Goal: Information Seeking & Learning: Learn about a topic

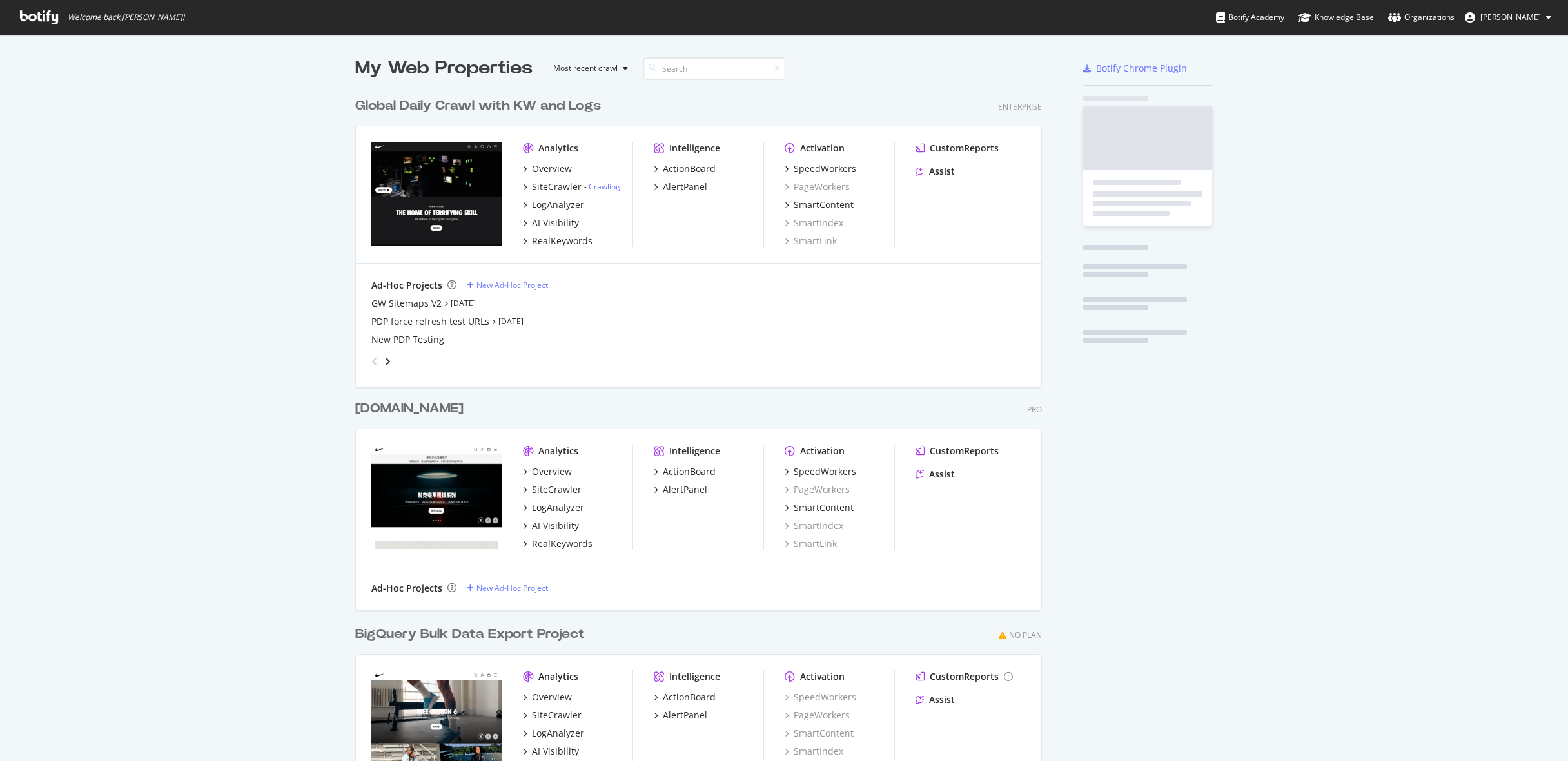
scroll to position [761, 1568]
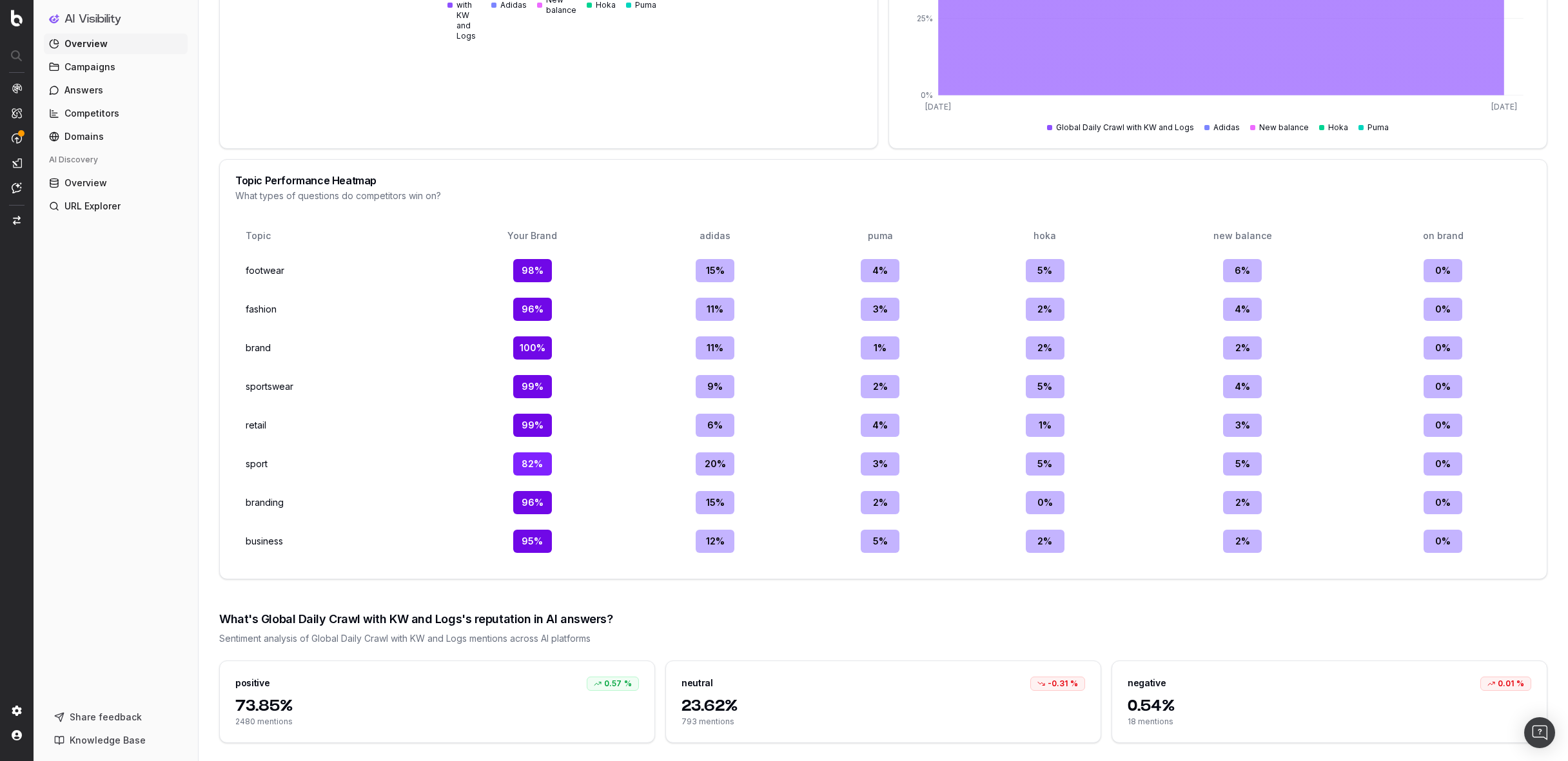
scroll to position [1884, 0]
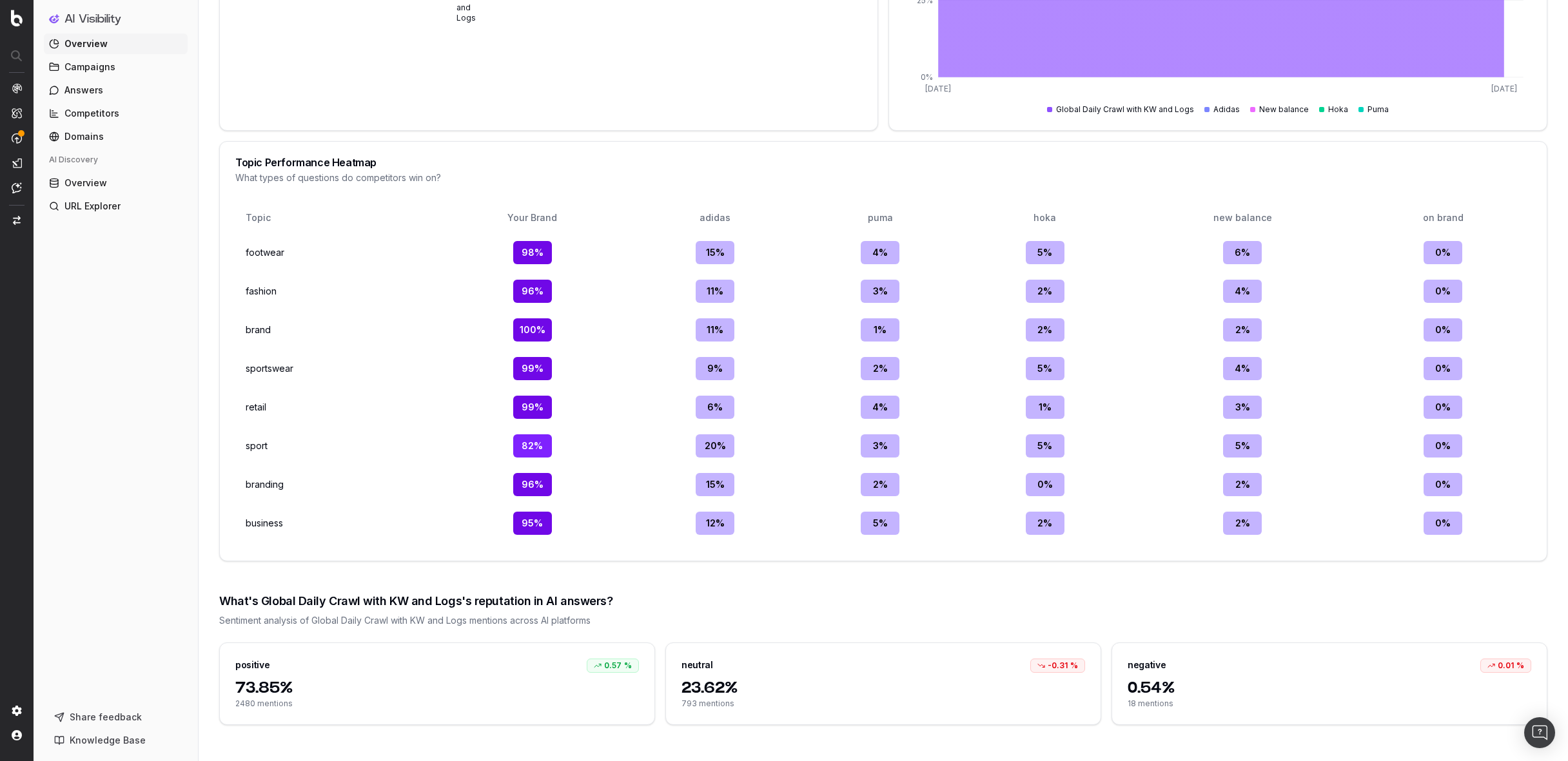
click at [258, 249] on td "footwear" at bounding box center [335, 253] width 189 height 34
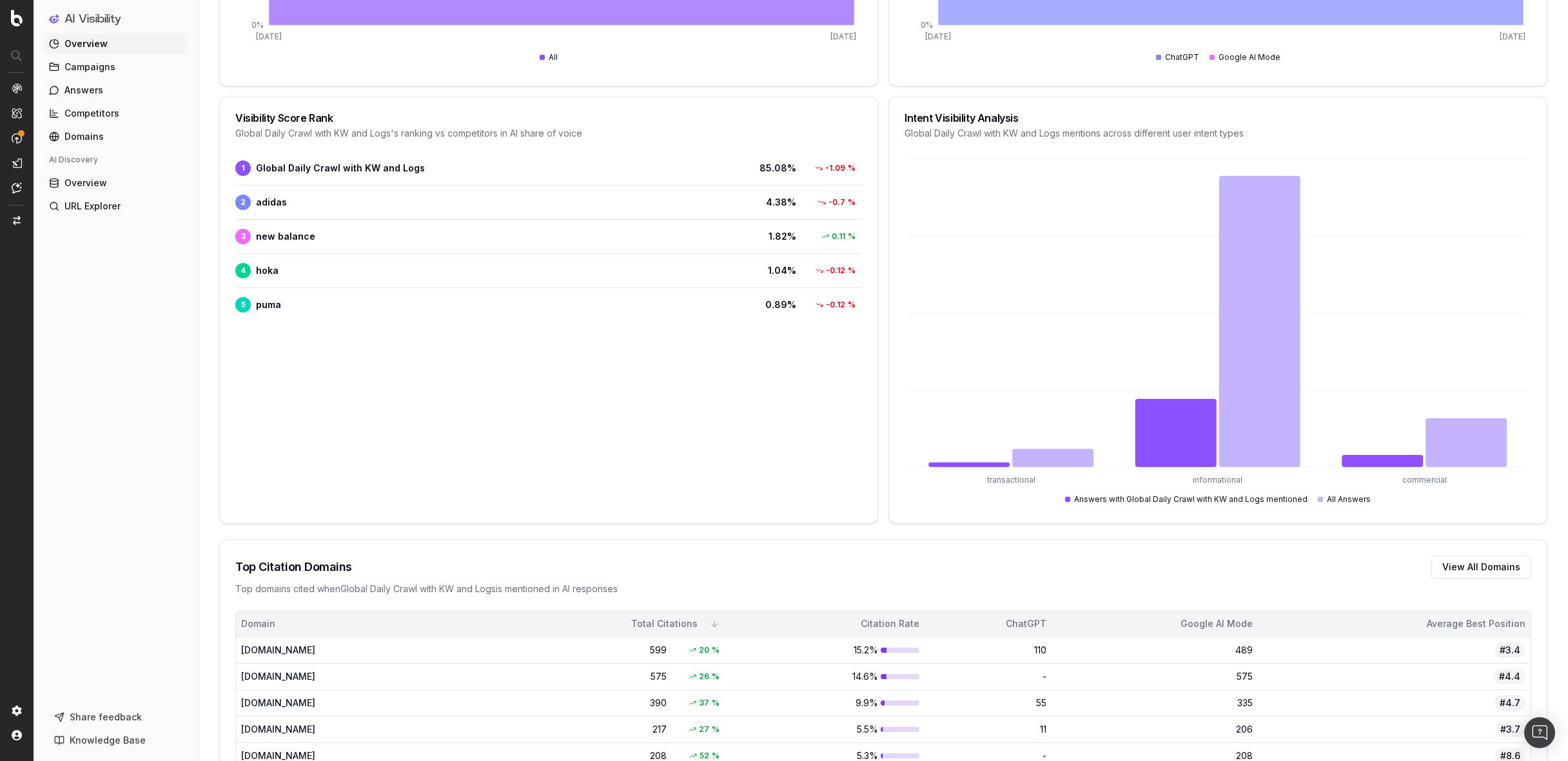
scroll to position [0, 0]
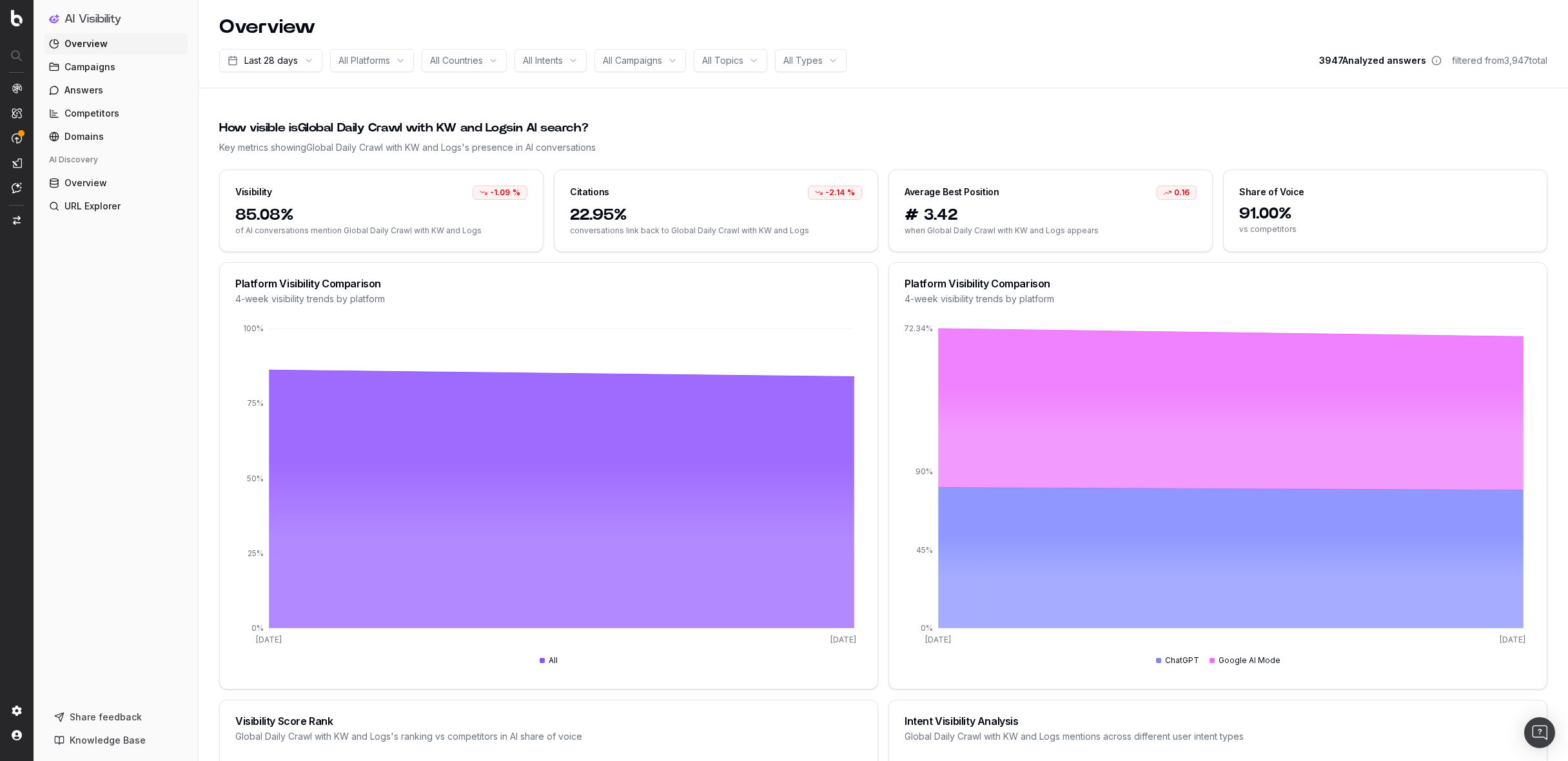
click at [1506, 69] on div "3947 Analyzed answers filtered from 3,947 total" at bounding box center [1433, 61] width 228 height 23
click at [1435, 61] on circle at bounding box center [1436, 60] width 8 height 8
click at [1386, 61] on span "3947 Analyzed answers" at bounding box center [1373, 61] width 107 height 12
click at [1432, 61] on icon at bounding box center [1437, 61] width 11 height 11
click at [1362, 62] on span "3947 Analyzed answers" at bounding box center [1373, 61] width 107 height 12
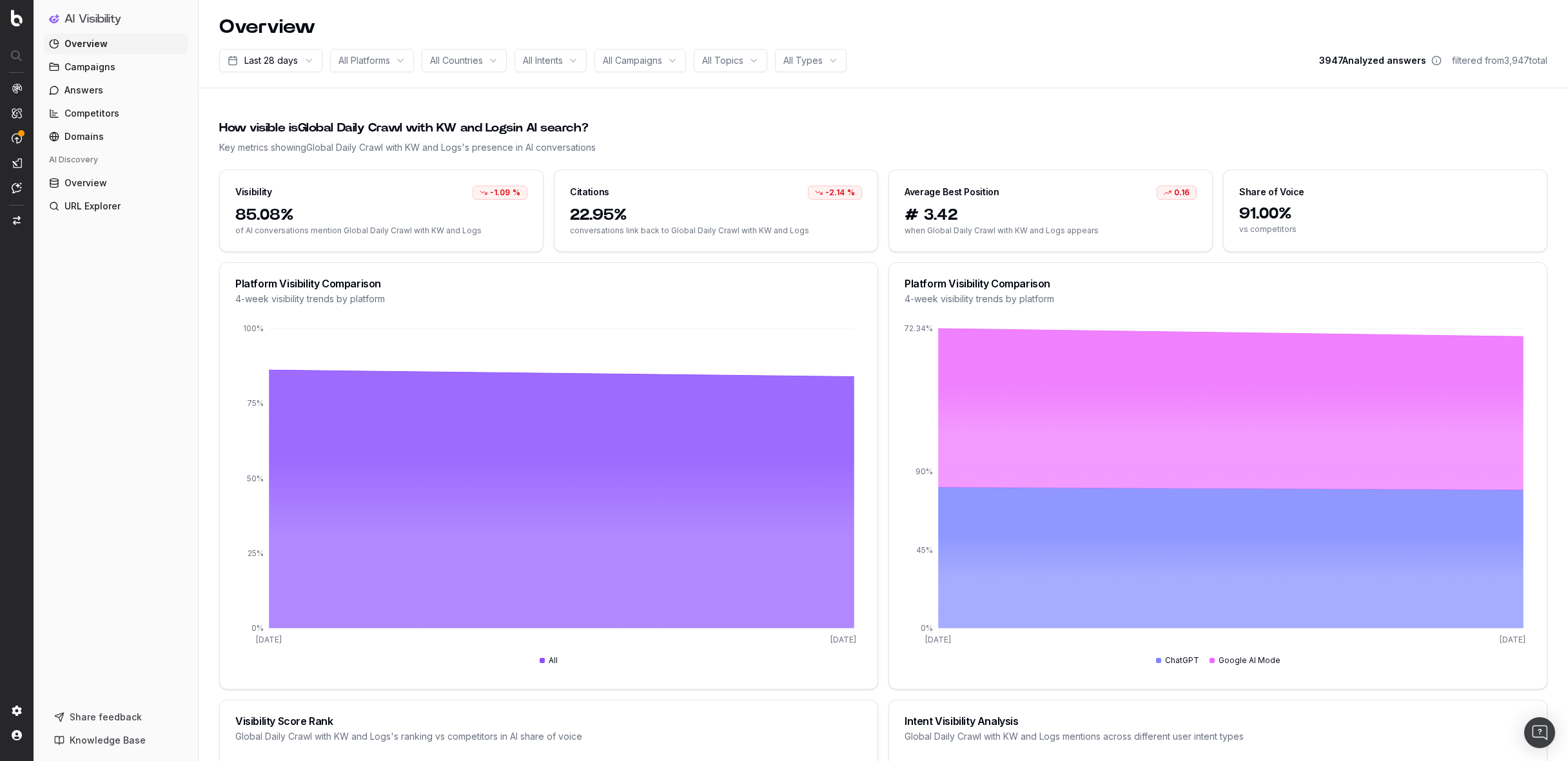
click at [1319, 61] on span "3947 Analyzed answers" at bounding box center [1373, 61] width 107 height 12
click at [1437, 61] on icon at bounding box center [1437, 61] width 0 height 2
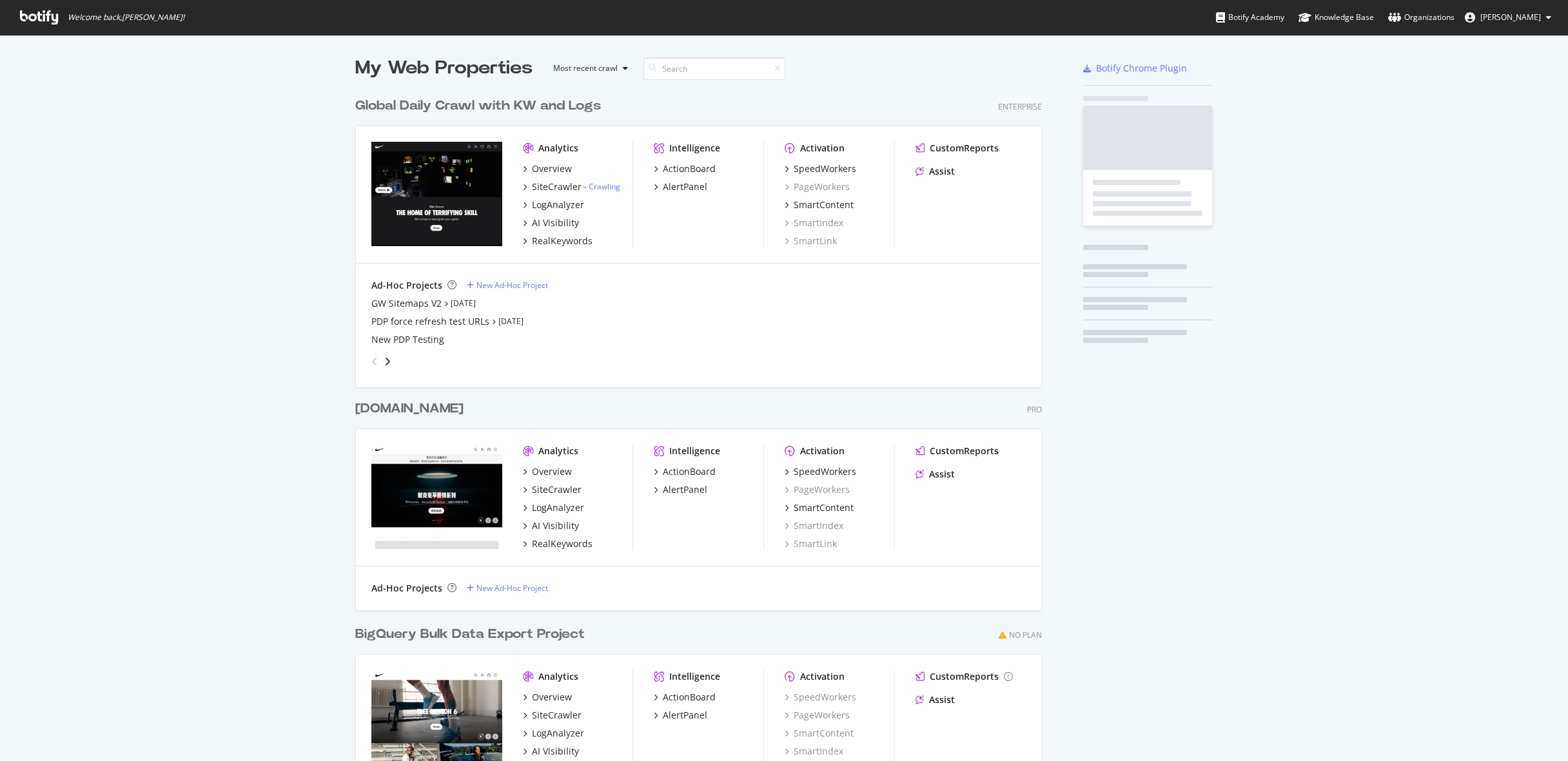
scroll to position [754, 697]
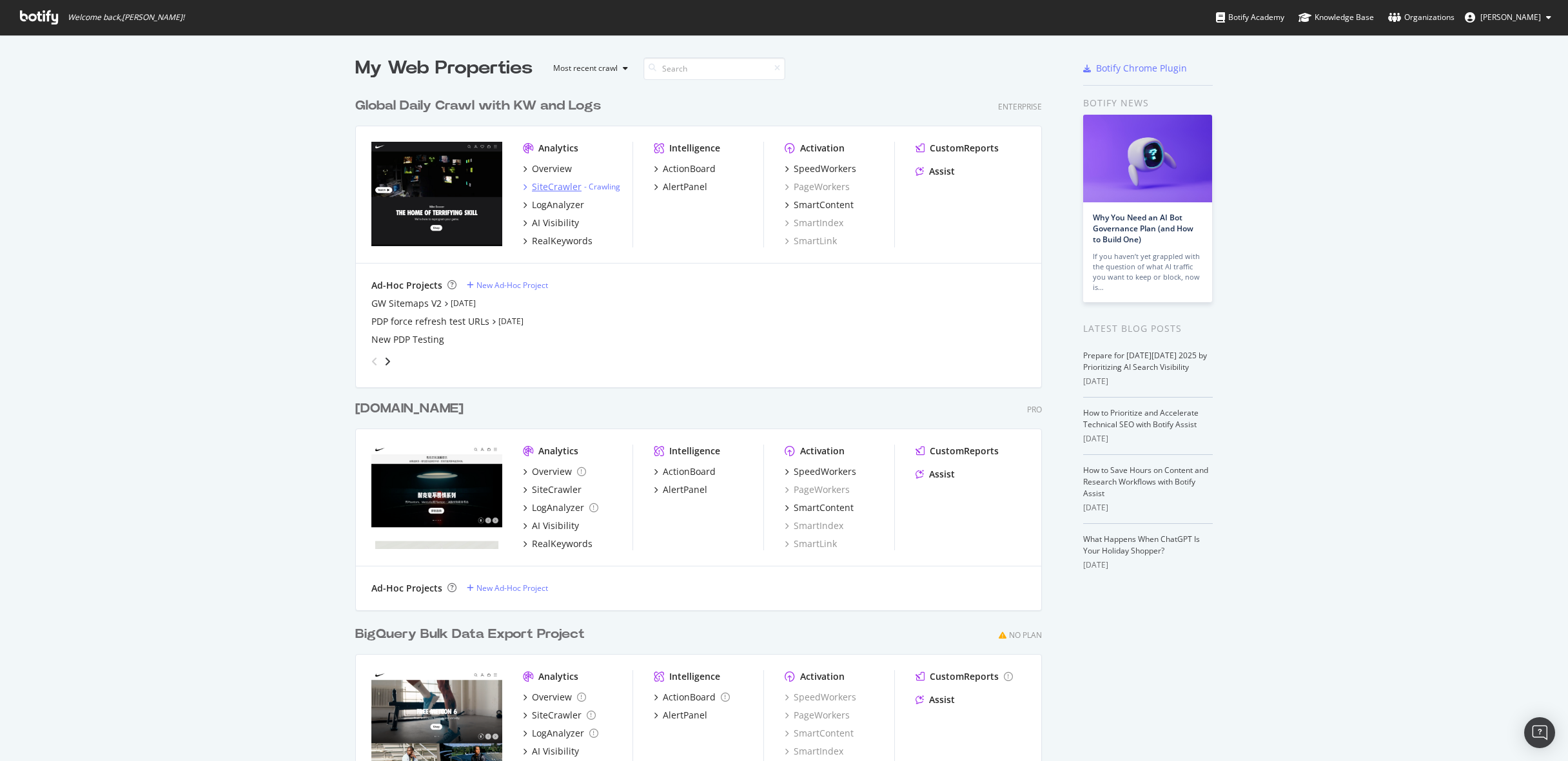
click at [549, 184] on div "SiteCrawler" at bounding box center [557, 187] width 50 height 12
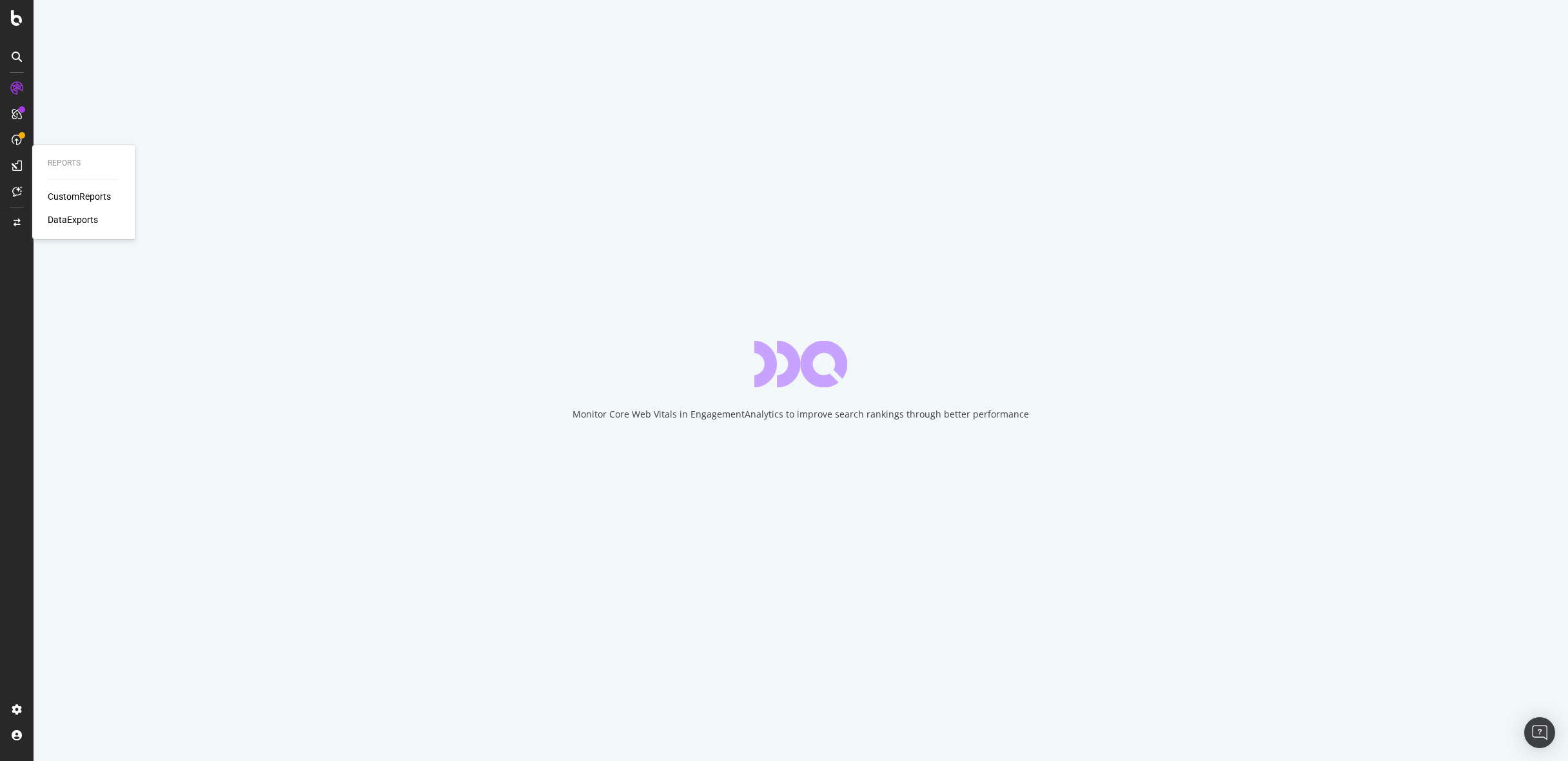
click at [94, 196] on div "CustomReports" at bounding box center [79, 196] width 63 height 12
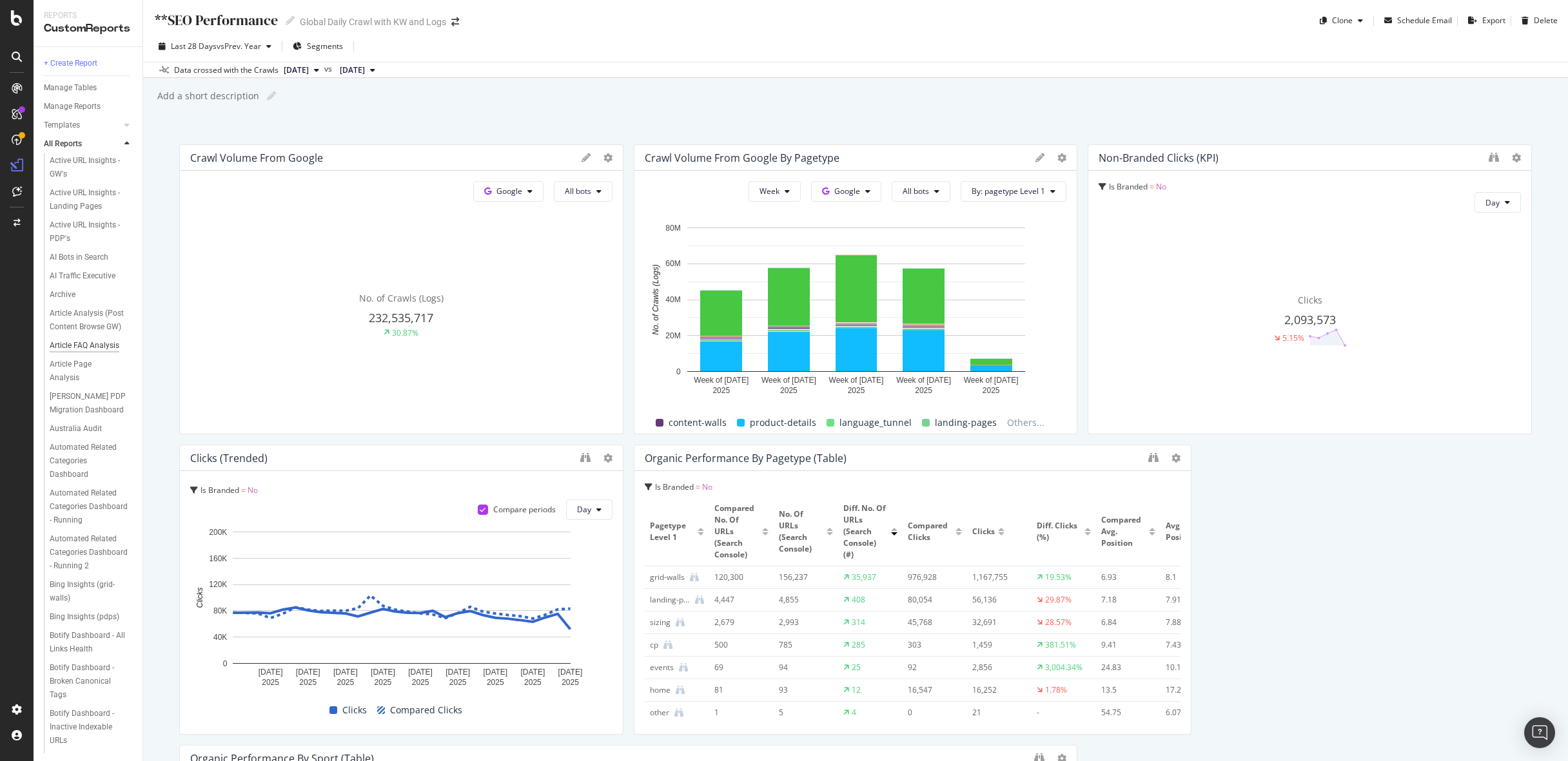
scroll to position [272, 0]
click at [85, 341] on div "AI Bots in Search" at bounding box center [79, 348] width 59 height 13
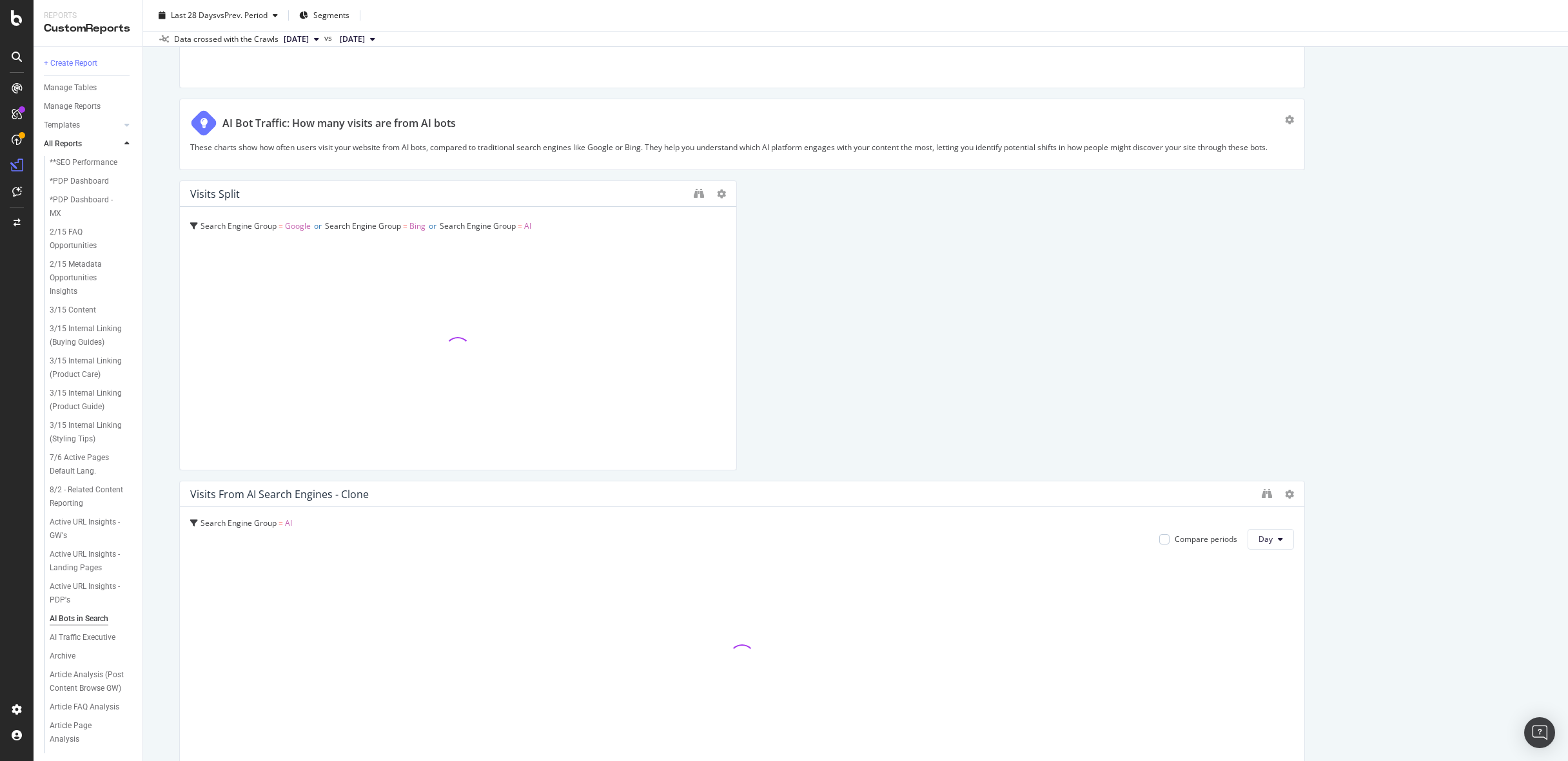
scroll to position [3451, 0]
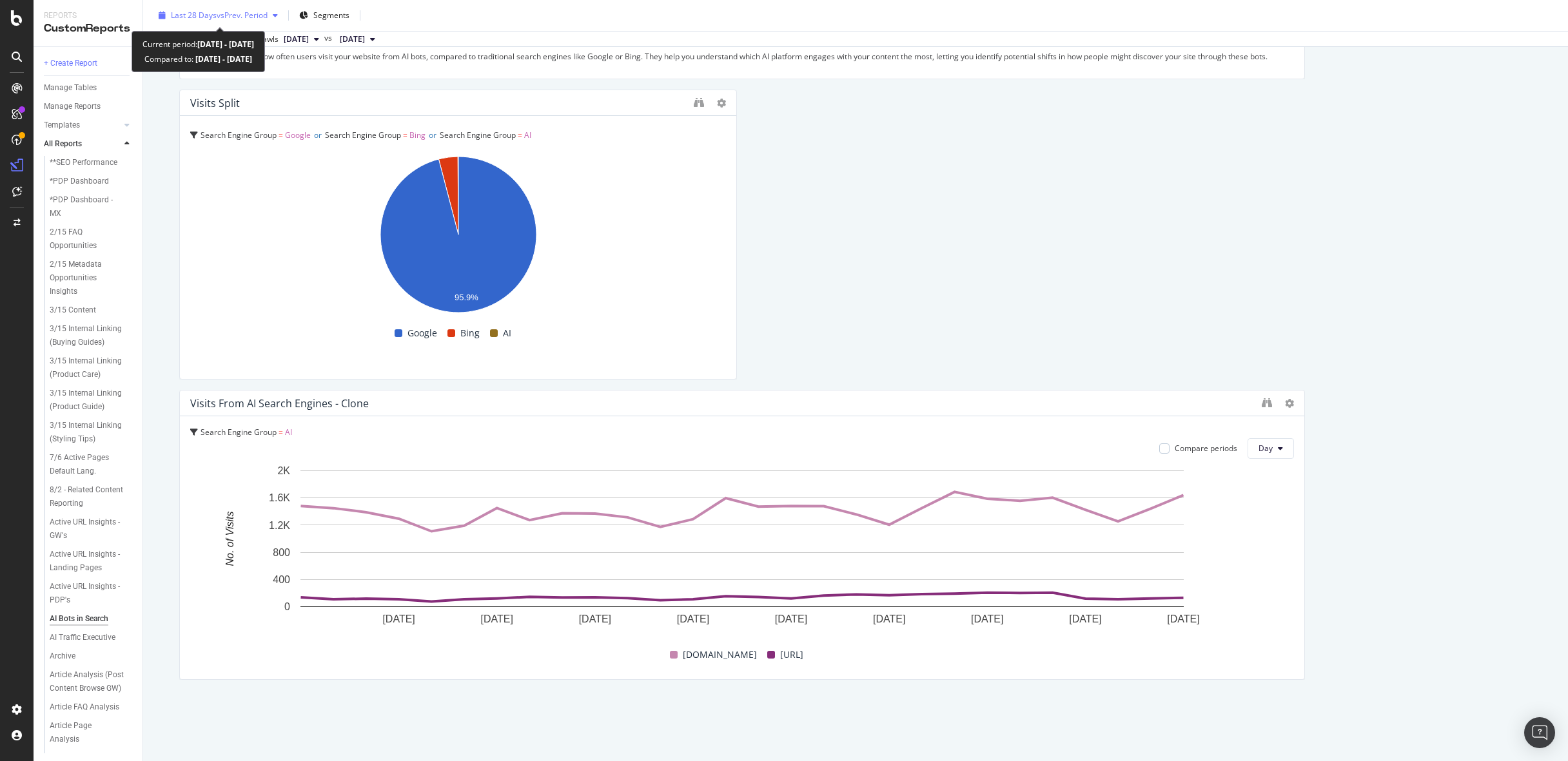
click at [260, 20] on span "vs Prev. Period" at bounding box center [242, 15] width 51 height 11
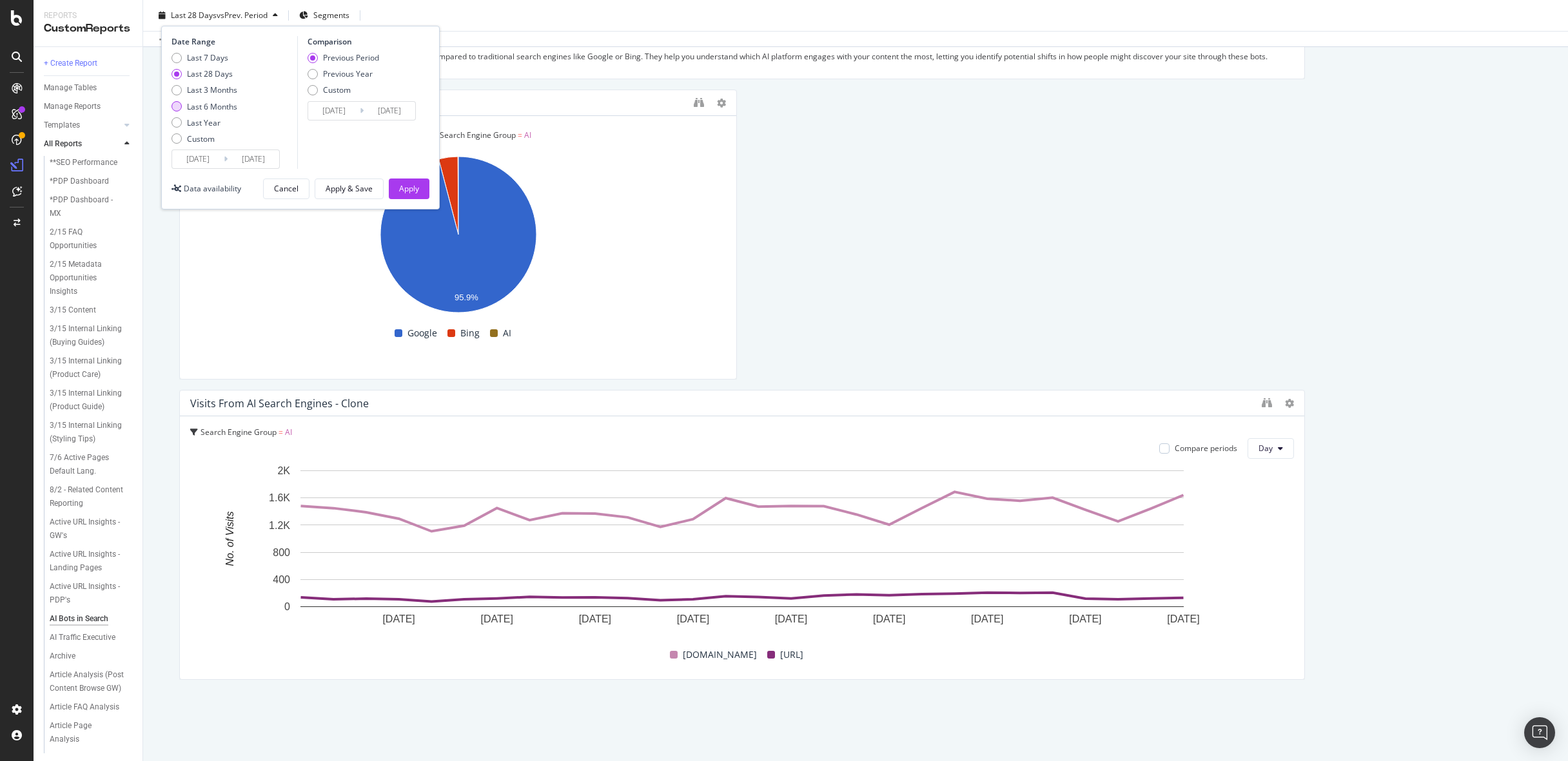
click at [226, 104] on div "Last 6 Months" at bounding box center [212, 107] width 50 height 11
type input "2025/04/14"
type input "2024/10/13"
type input "2025/04/13"
click at [407, 189] on div "Apply" at bounding box center [409, 188] width 20 height 11
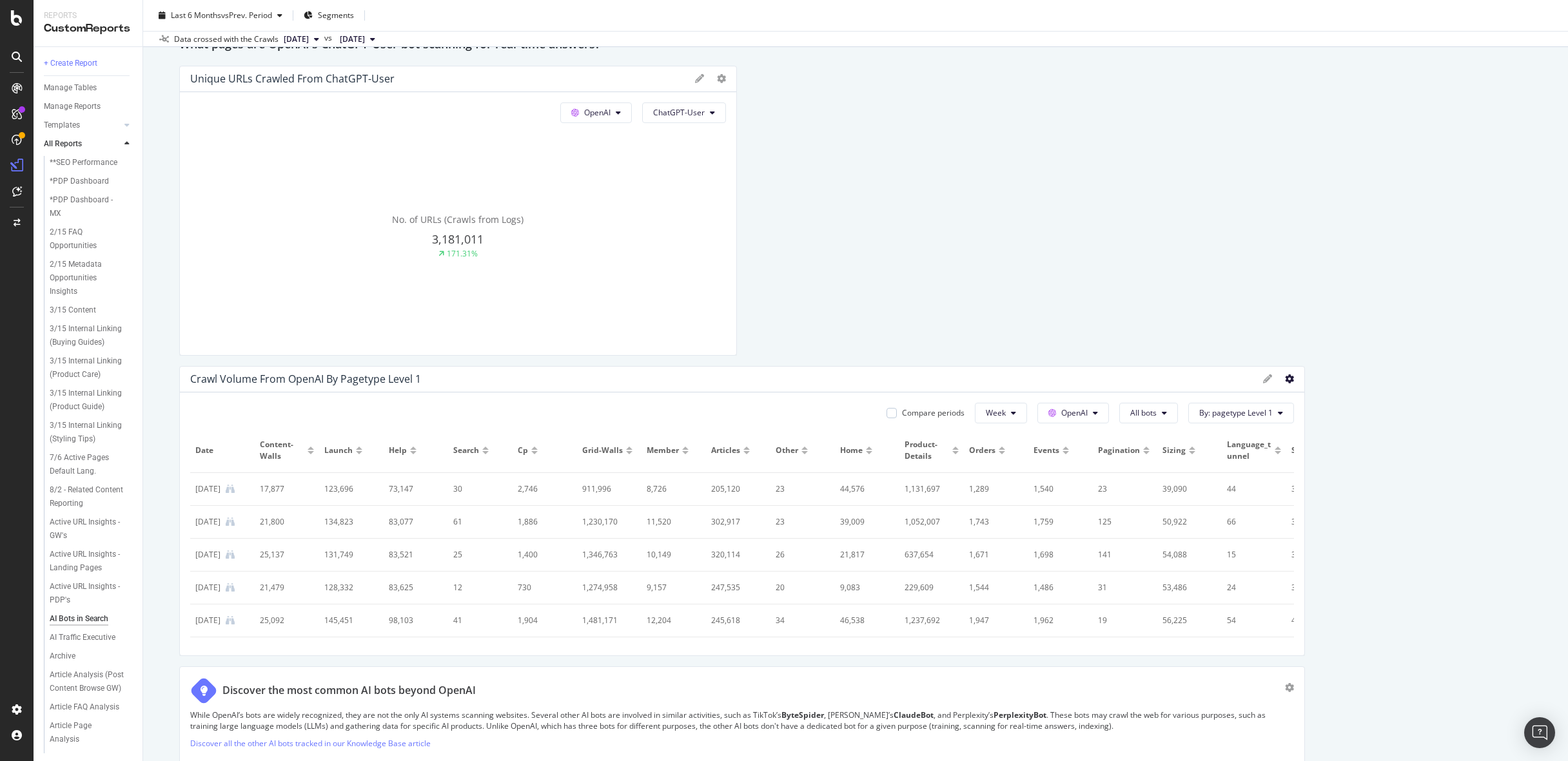
click at [1288, 380] on icon at bounding box center [1290, 379] width 9 height 9
click at [1337, 419] on span "Bar (by Value)" at bounding box center [1365, 422] width 97 height 12
